Goal: Task Accomplishment & Management: Use online tool/utility

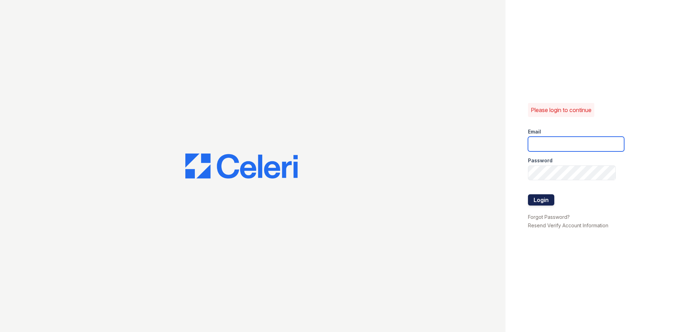
type input "[EMAIL_ADDRESS][DOMAIN_NAME]"
click at [542, 200] on button "Login" at bounding box center [541, 199] width 26 height 11
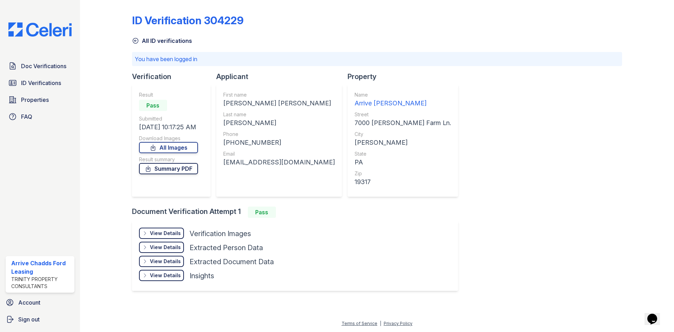
click at [179, 170] on link "Summary PDF" at bounding box center [168, 168] width 59 height 11
click at [173, 231] on div "View Details" at bounding box center [165, 233] width 31 height 7
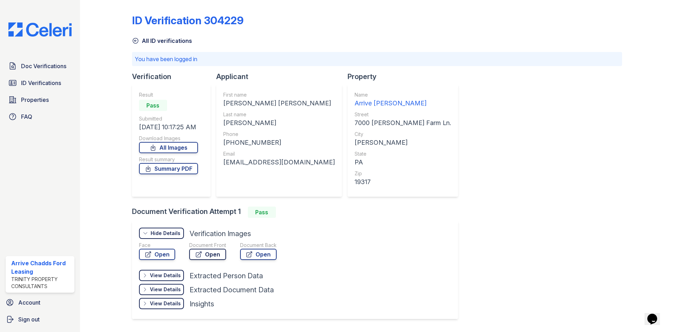
click at [200, 256] on icon at bounding box center [198, 254] width 5 height 5
click at [262, 257] on link "Open" at bounding box center [258, 253] width 36 height 11
